Goal: Navigation & Orientation: Find specific page/section

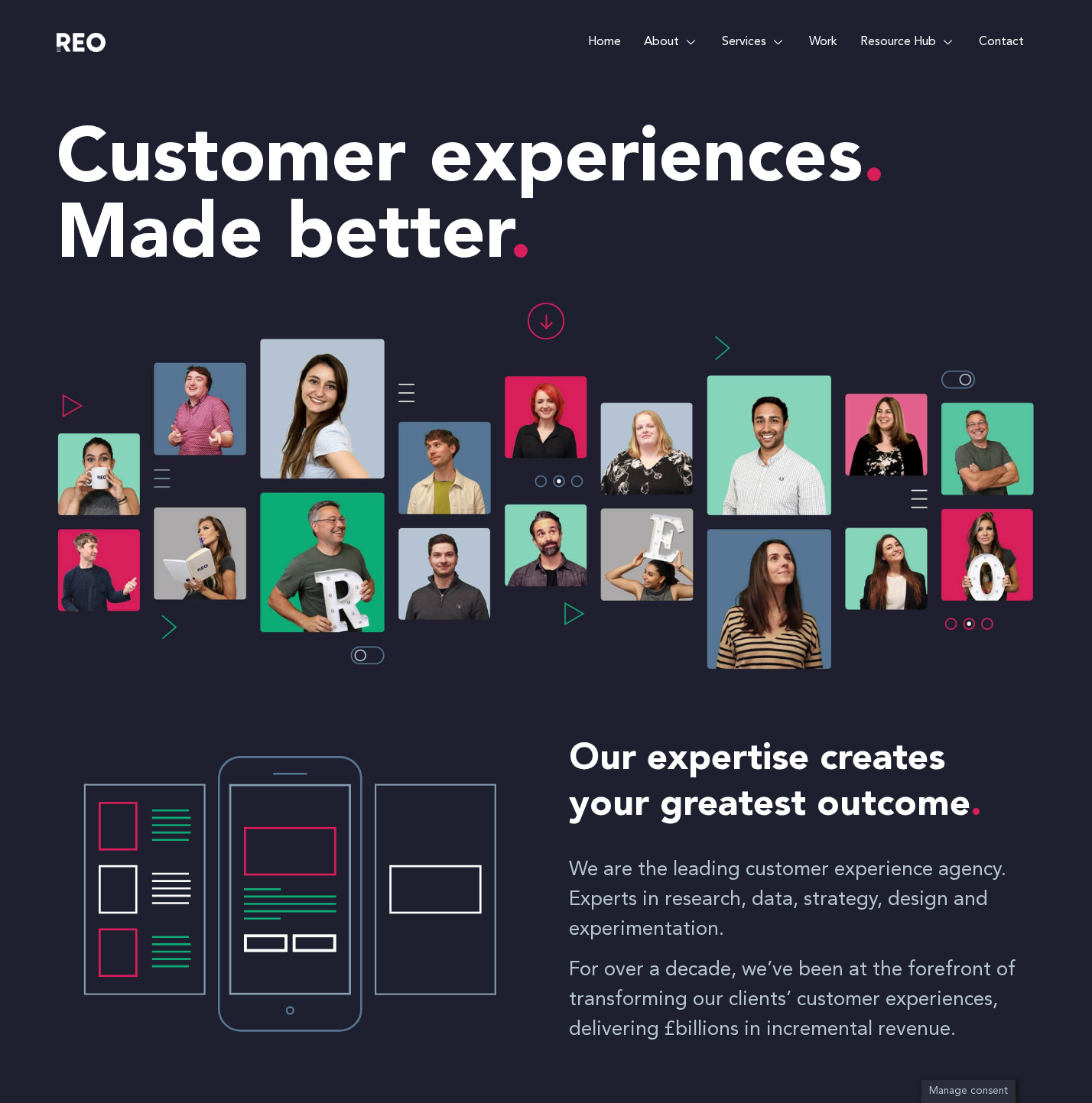
click at [817, 41] on link "Work" at bounding box center [823, 42] width 51 height 84
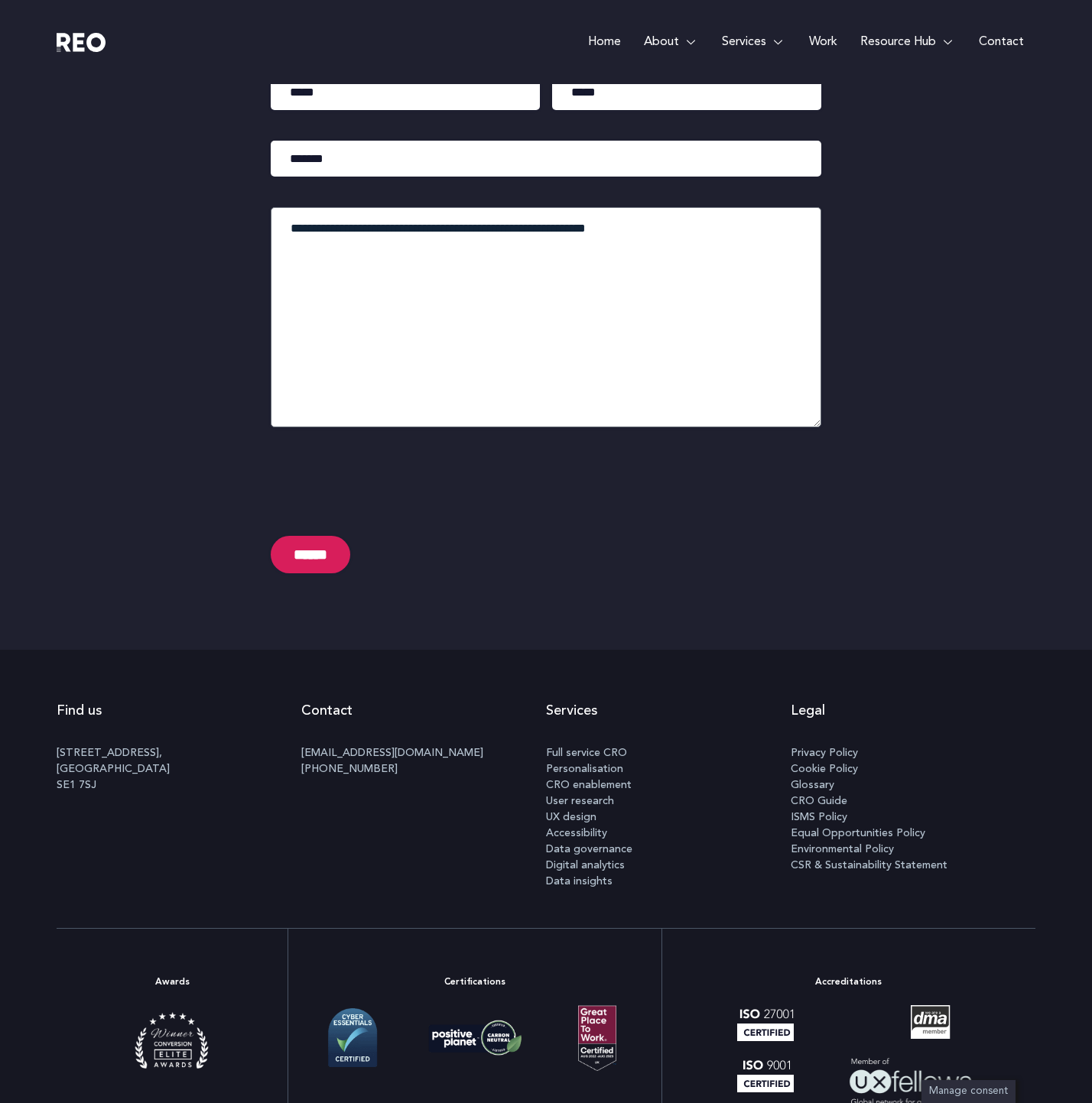
scroll to position [3632, 0]
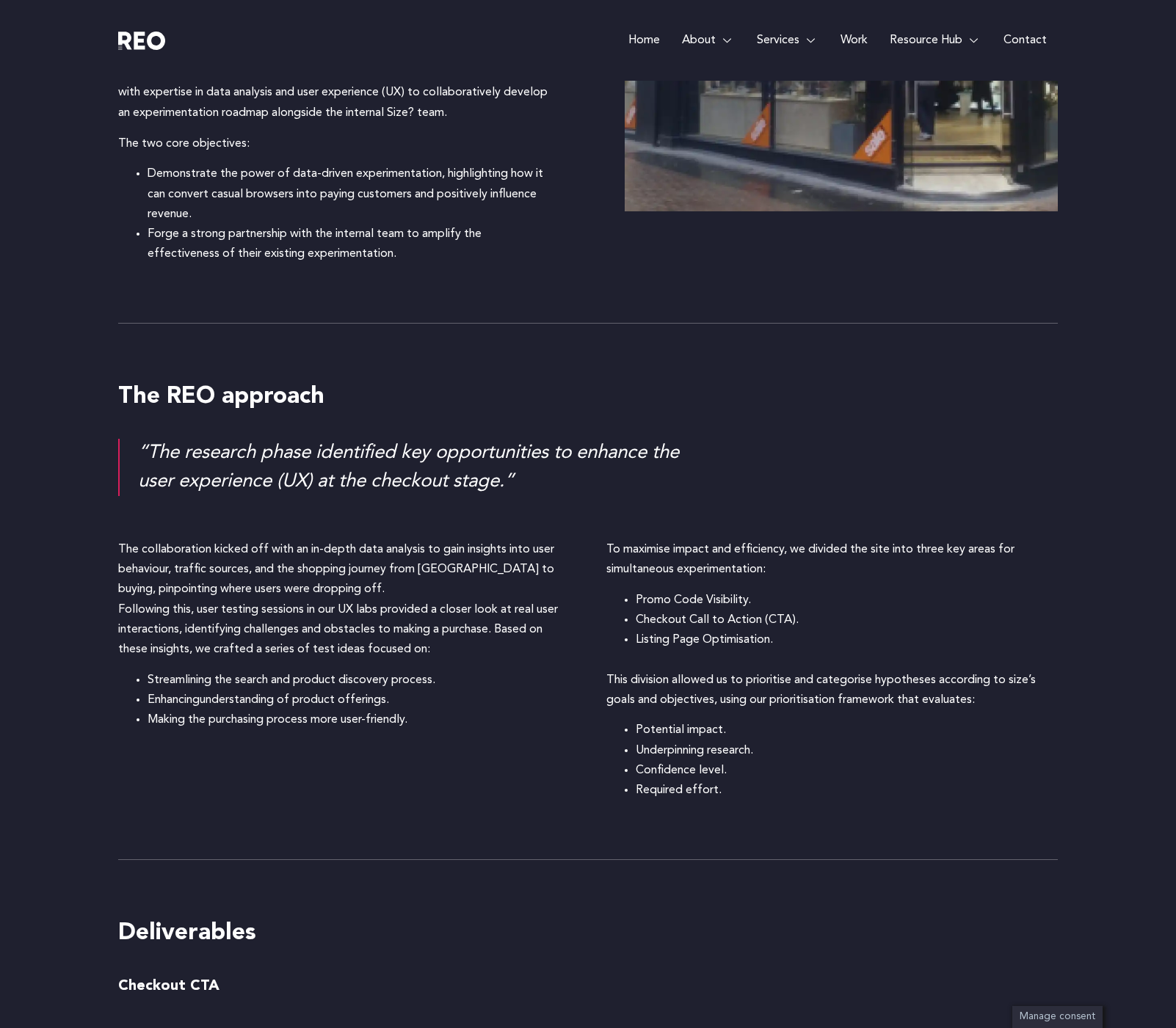
scroll to position [1466, 0]
